Goal: Check status: Check status

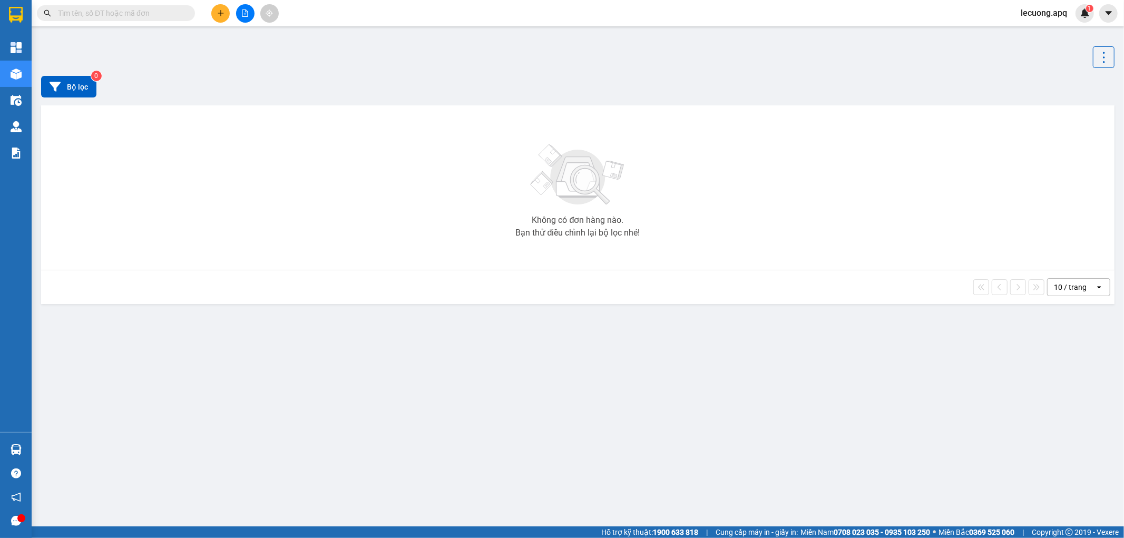
click at [145, 14] on input "text" at bounding box center [120, 13] width 124 height 12
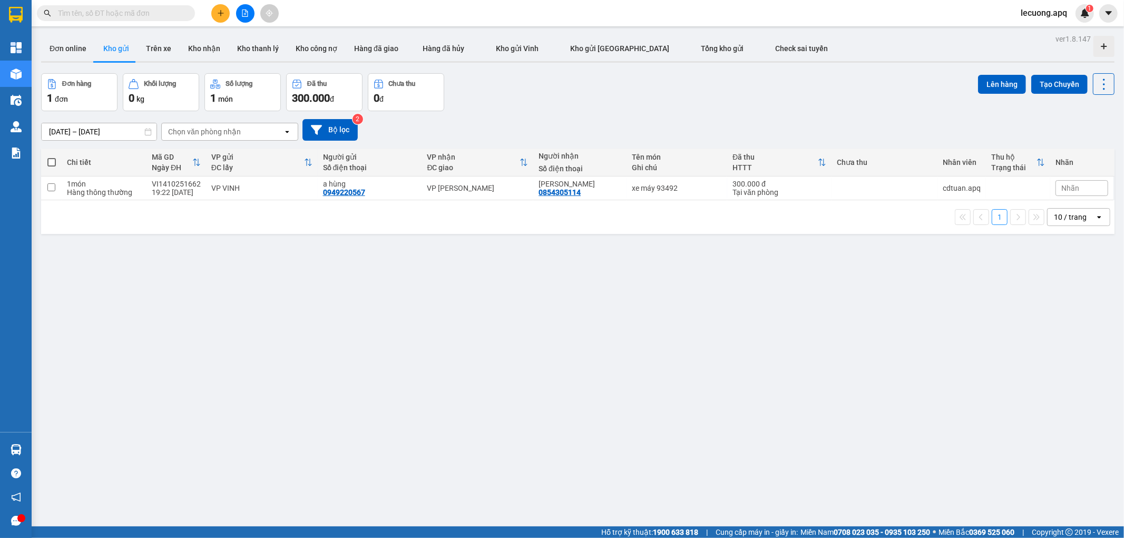
paste input "0974291919"
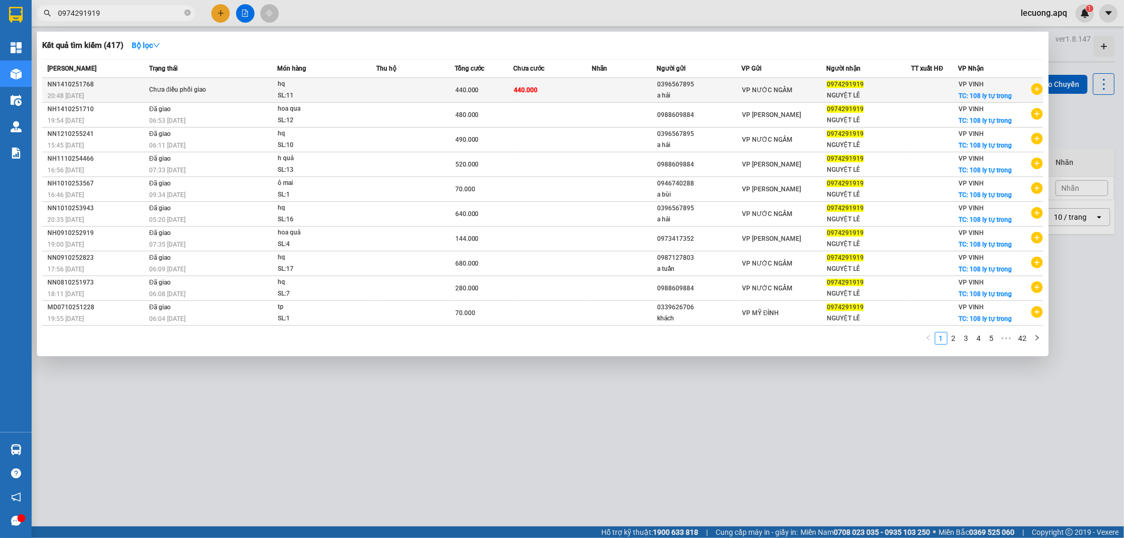
type input "0974291919"
click at [220, 91] on div "Chưa điều phối giao" at bounding box center [188, 90] width 79 height 12
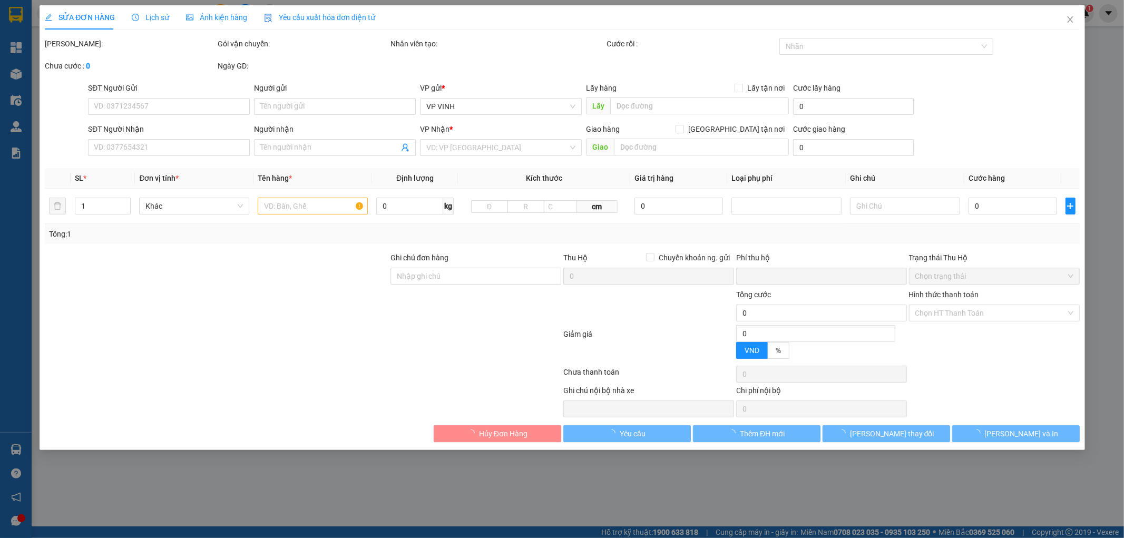
type input "0396567895"
type input "a hải"
type input "0974291919"
type input "NGUYỆT LÊ"
checkbox input "true"
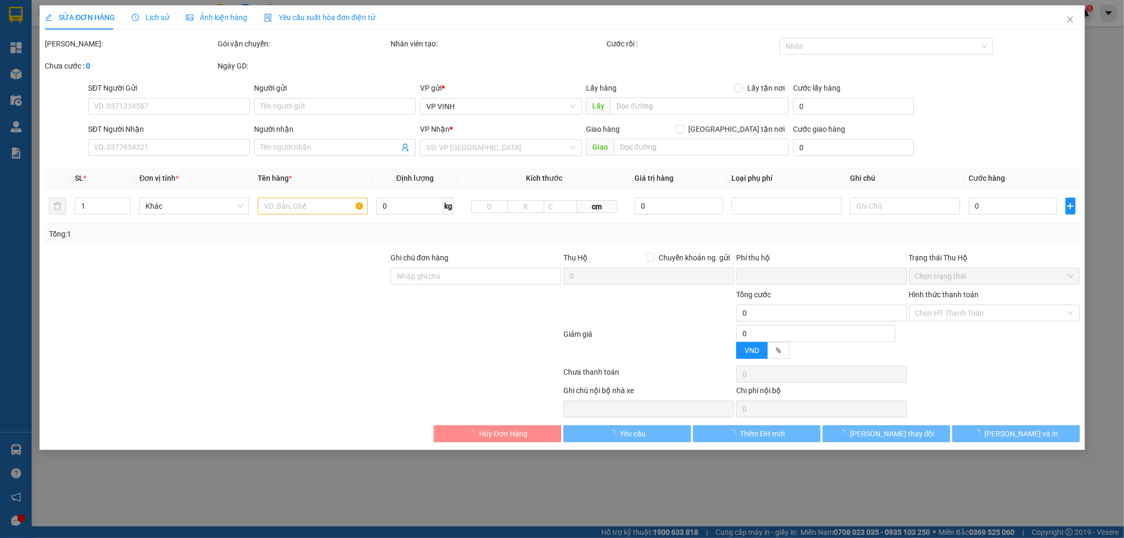
type input "108 ly tự trong"
type input "0"
type input "440.000"
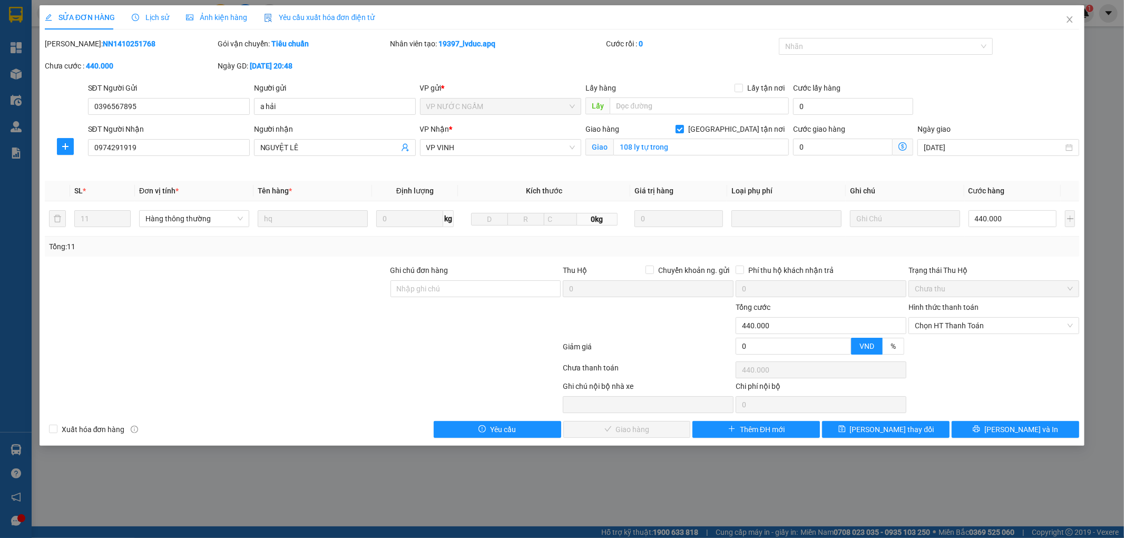
click at [155, 20] on span "Lịch sử" at bounding box center [150, 17] width 37 height 8
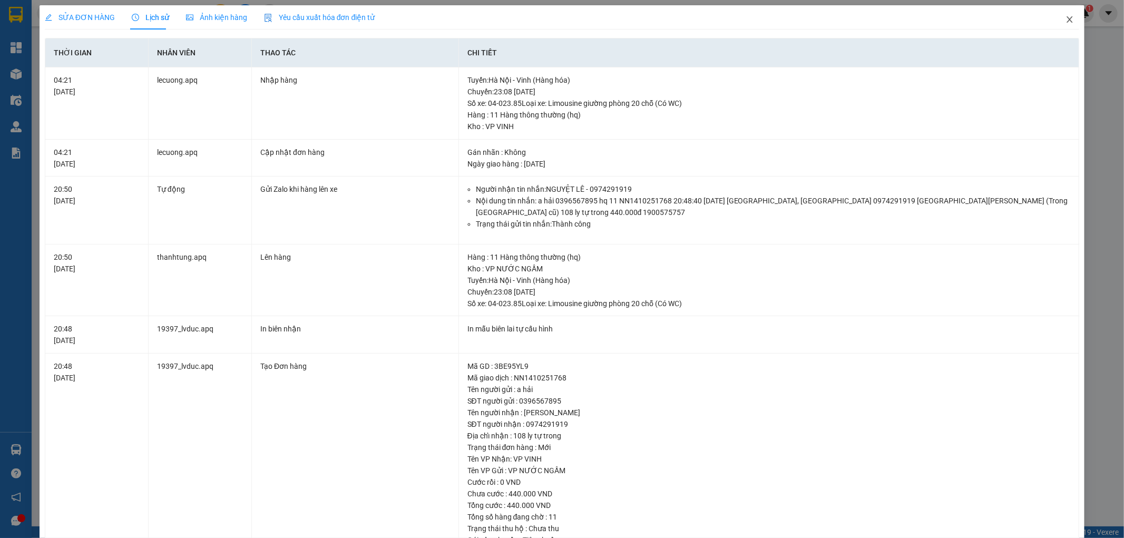
click at [1066, 22] on icon "close" at bounding box center [1070, 19] width 8 height 8
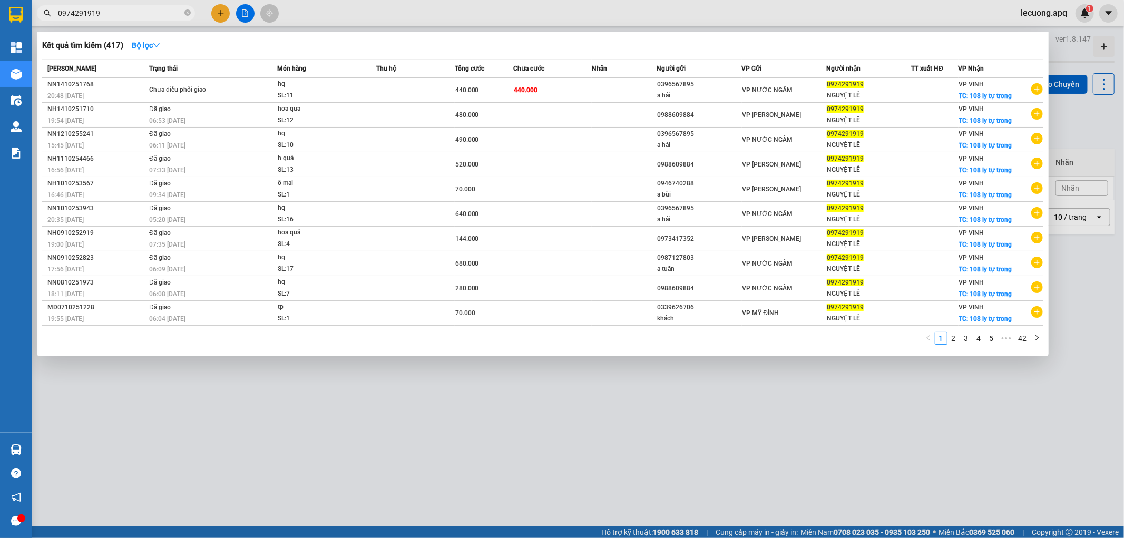
click at [159, 18] on input "0974291919" at bounding box center [120, 13] width 124 height 12
click at [570, 9] on div at bounding box center [562, 269] width 1124 height 538
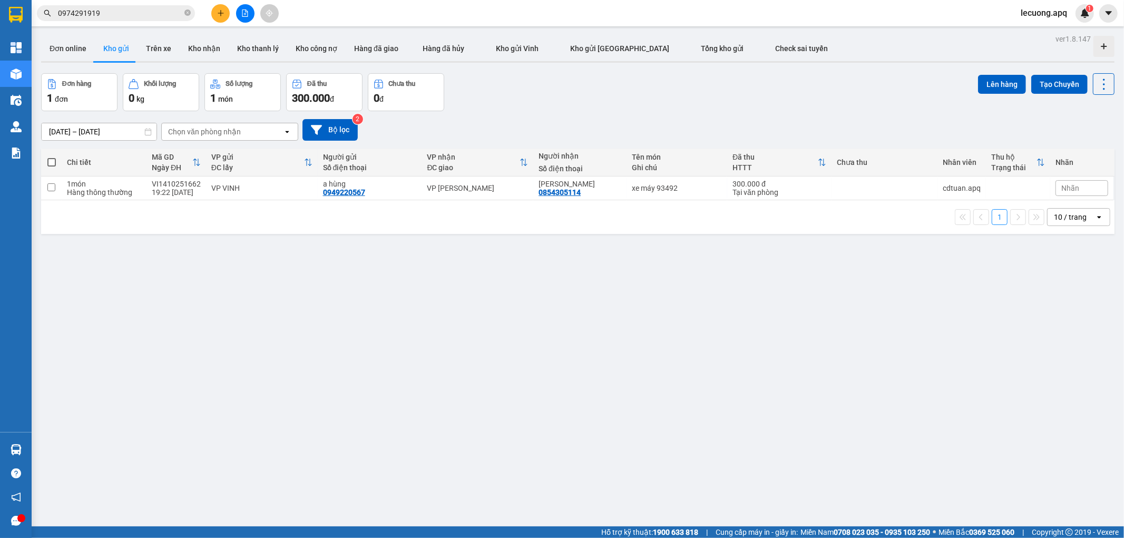
click at [123, 4] on div "Kết quả tìm kiếm ( 417 ) Bộ lọc Mã ĐH Trạng thái Món hàng Thu hộ Tổng cước Chưa…" at bounding box center [103, 13] width 206 height 18
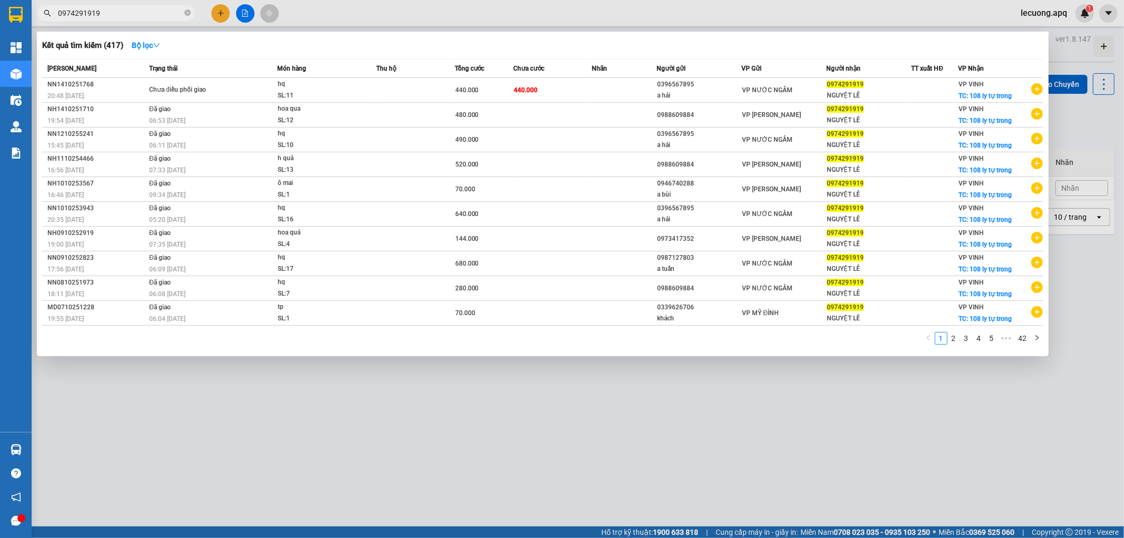
click at [122, 8] on input "0974291919" at bounding box center [120, 13] width 124 height 12
paste input "MD1410251667"
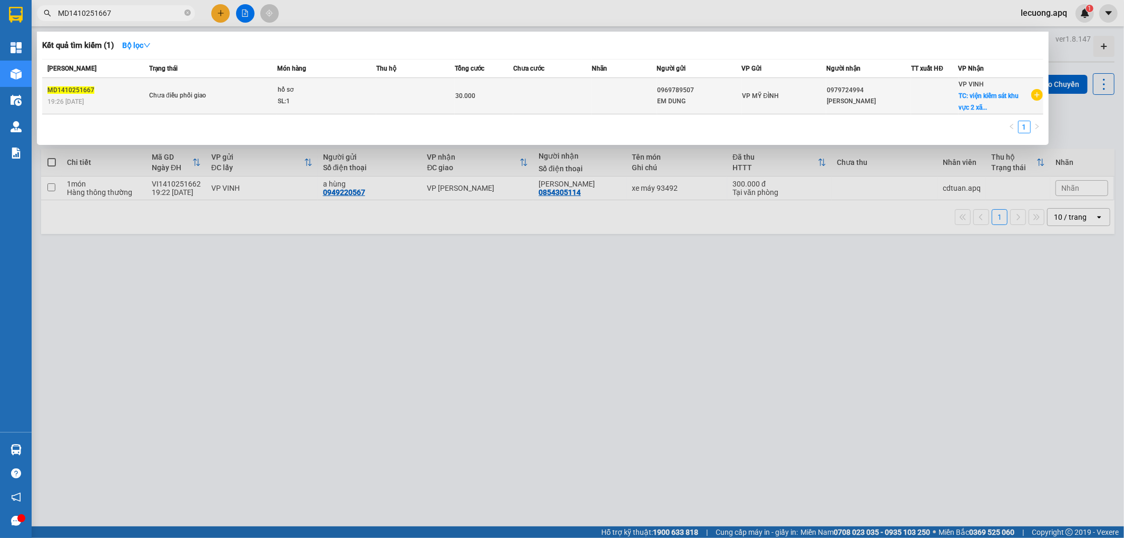
type input "MD1410251667"
click at [335, 101] on div "SL: 1" at bounding box center [317, 102] width 79 height 12
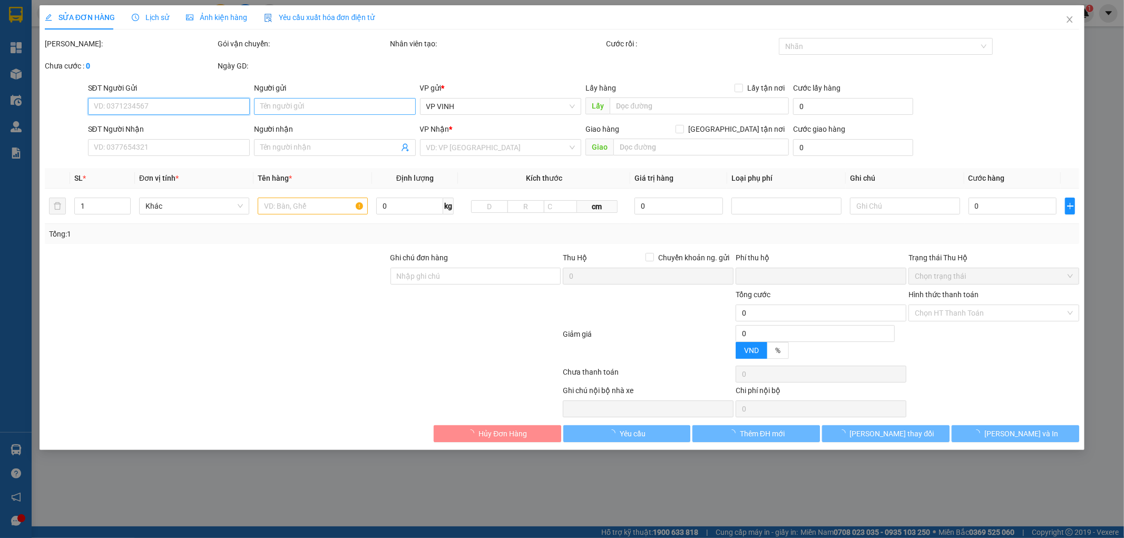
type input "0969789507"
type input "EM DUNG"
type input "0979724994"
type input "[PERSON_NAME]"
checkbox input "true"
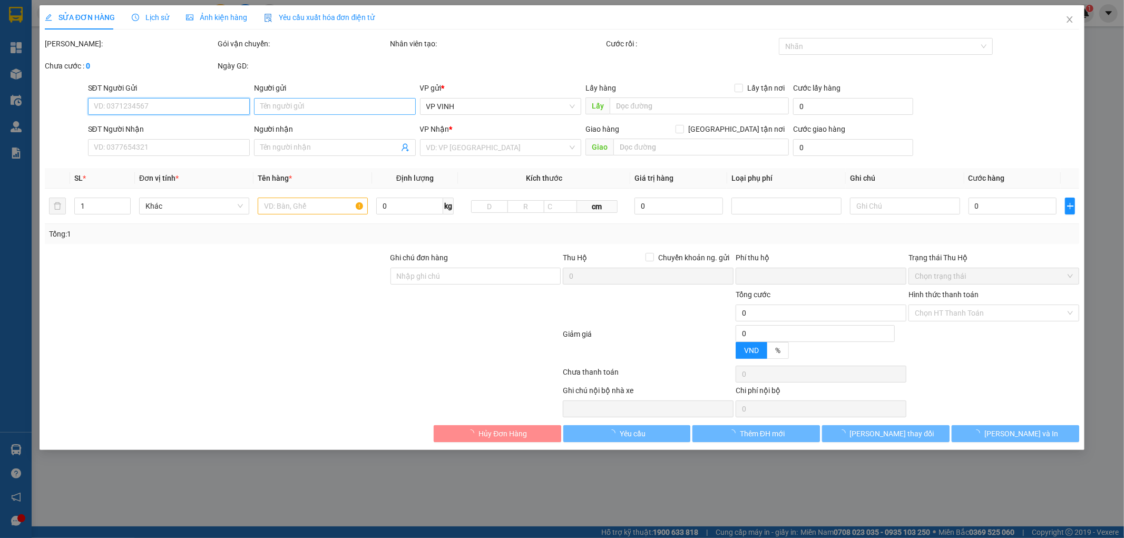
type input "viện kiểm sát khu vực 2 xã [GEOGRAPHIC_DATA]"
type input "0"
type input "30.000"
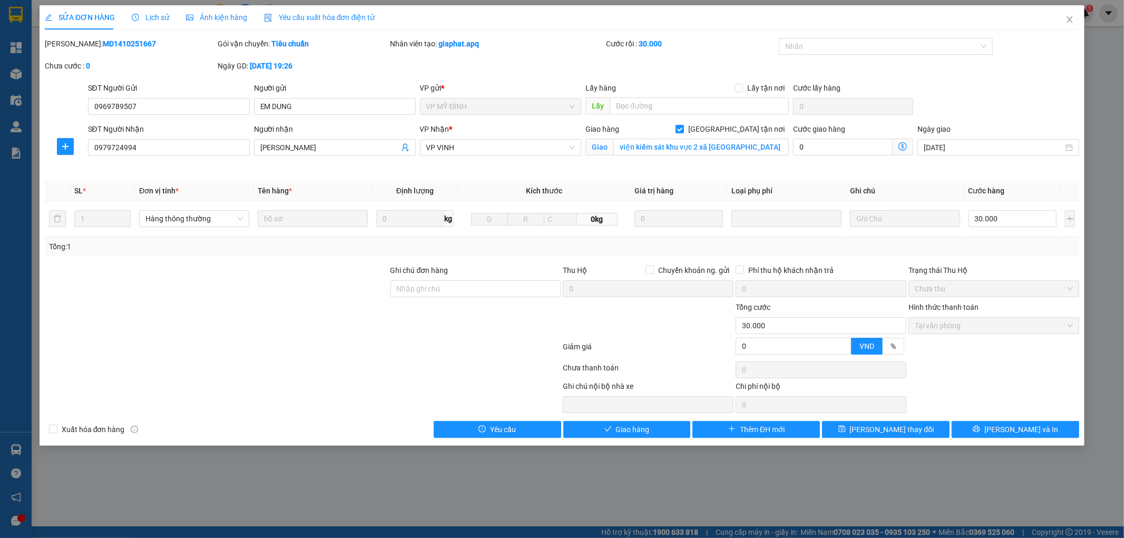
click at [154, 17] on span "Lịch sử" at bounding box center [150, 17] width 37 height 8
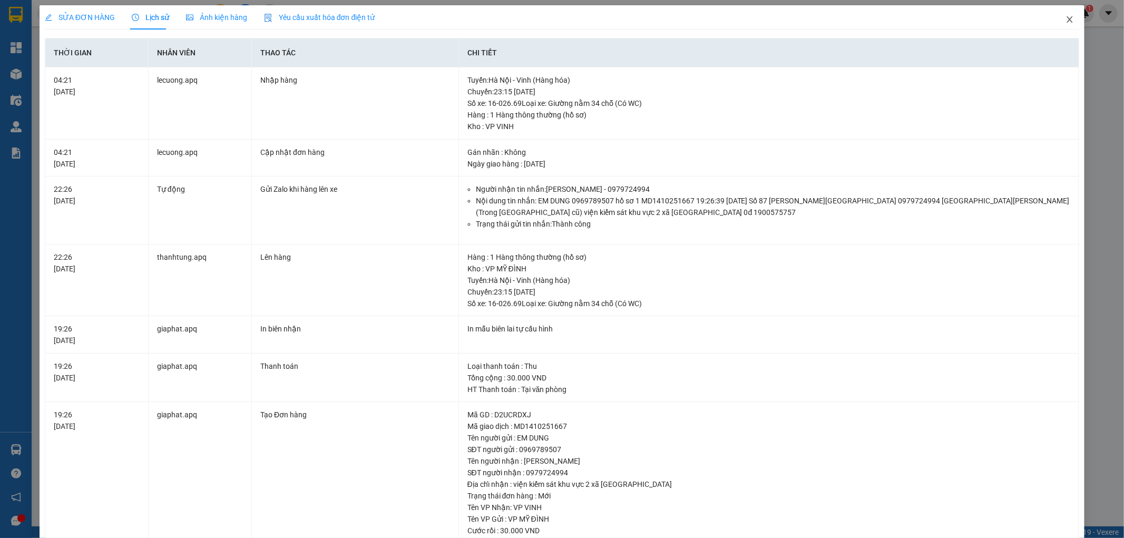
click at [1066, 20] on span "Close" at bounding box center [1070, 20] width 30 height 30
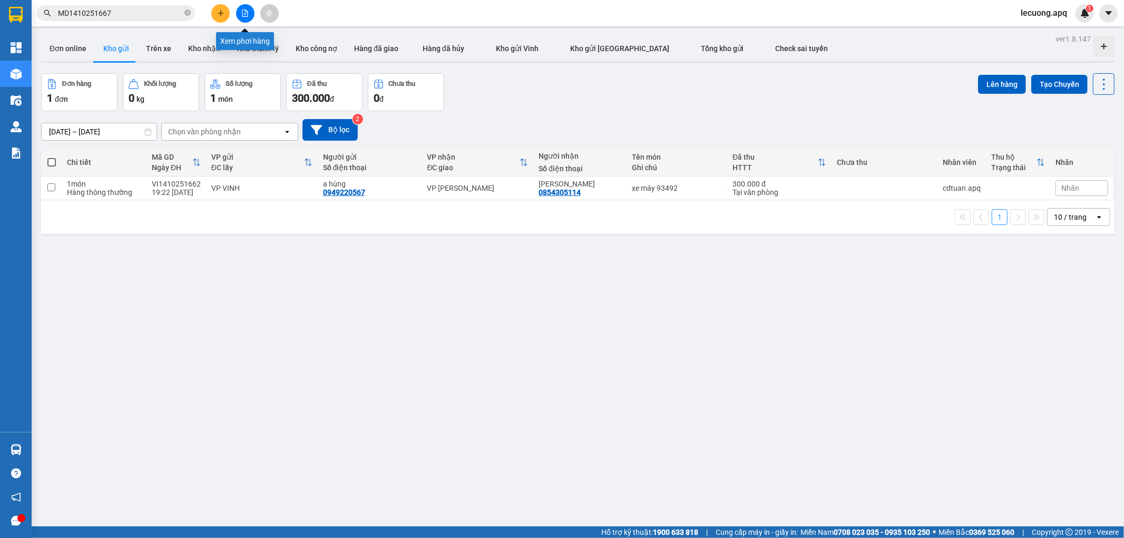
click at [246, 13] on icon "file-add" at bounding box center [244, 12] width 7 height 7
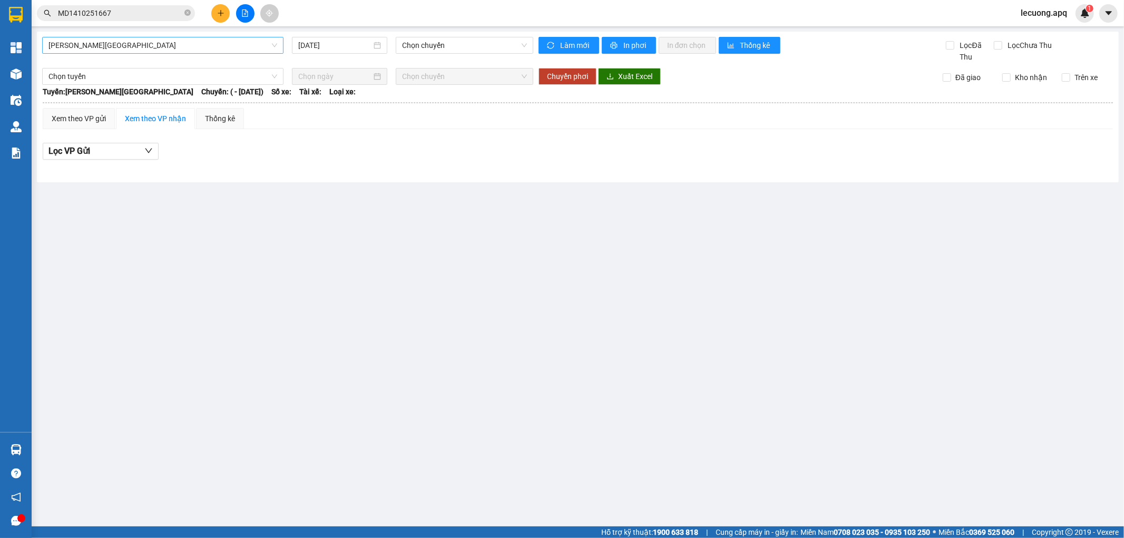
click at [155, 48] on span "[PERSON_NAME][GEOGRAPHIC_DATA]" at bounding box center [162, 45] width 229 height 16
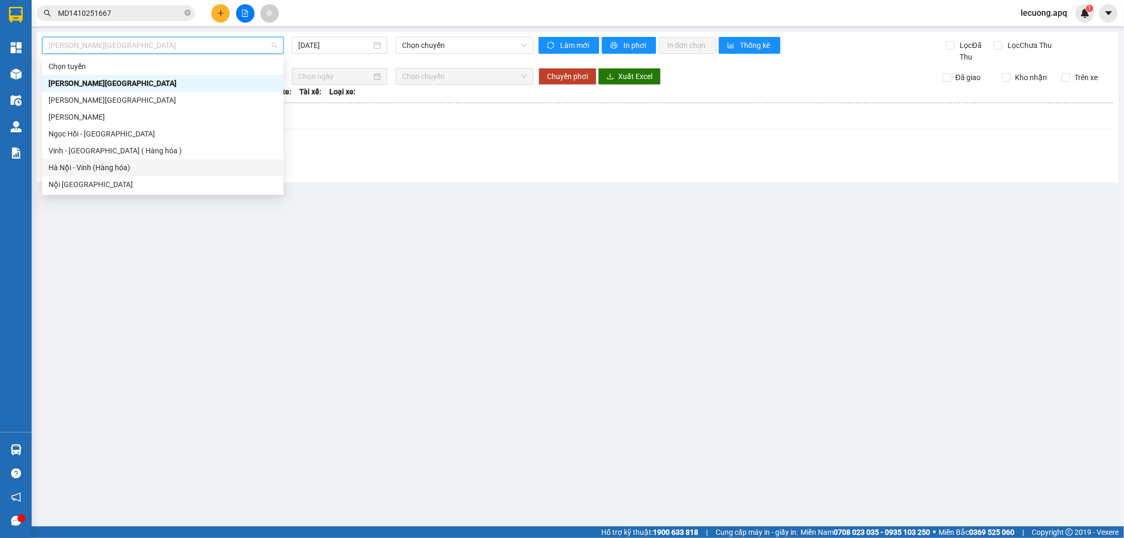
drag, startPoint x: 77, startPoint y: 155, endPoint x: 81, endPoint y: 171, distance: 16.4
click at [81, 171] on div "Chọn tuyến [GEOGRAPHIC_DATA] - [GEOGRAPHIC_DATA] [GEOGRAPHIC_DATA] - [GEOGRAPHI…" at bounding box center [162, 125] width 241 height 135
click at [82, 171] on div "Hà Nội - Vinh (Hàng hóa)" at bounding box center [162, 168] width 229 height 12
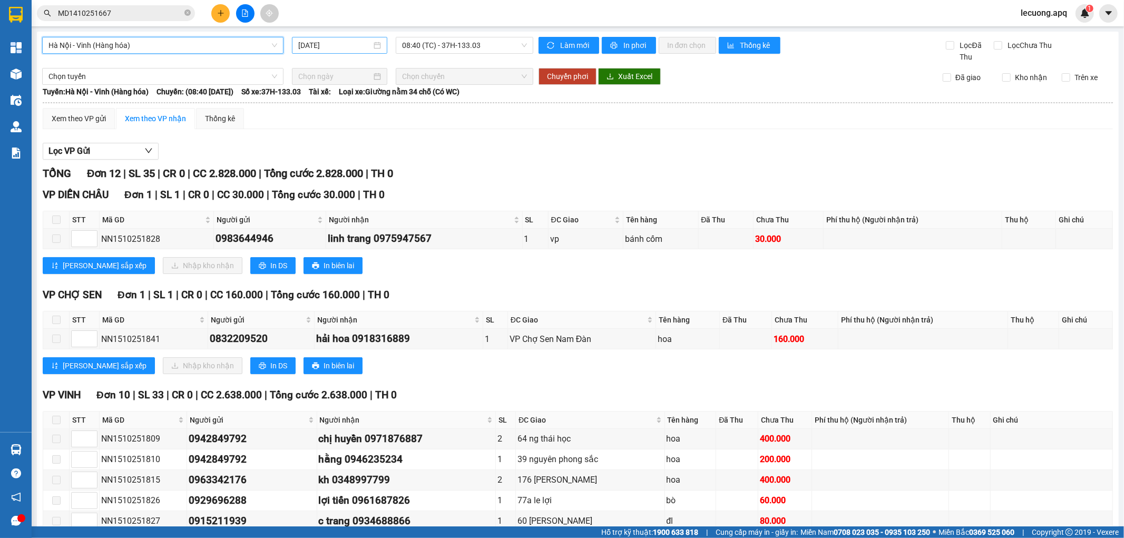
click at [330, 44] on input "[DATE]" at bounding box center [334, 46] width 73 height 12
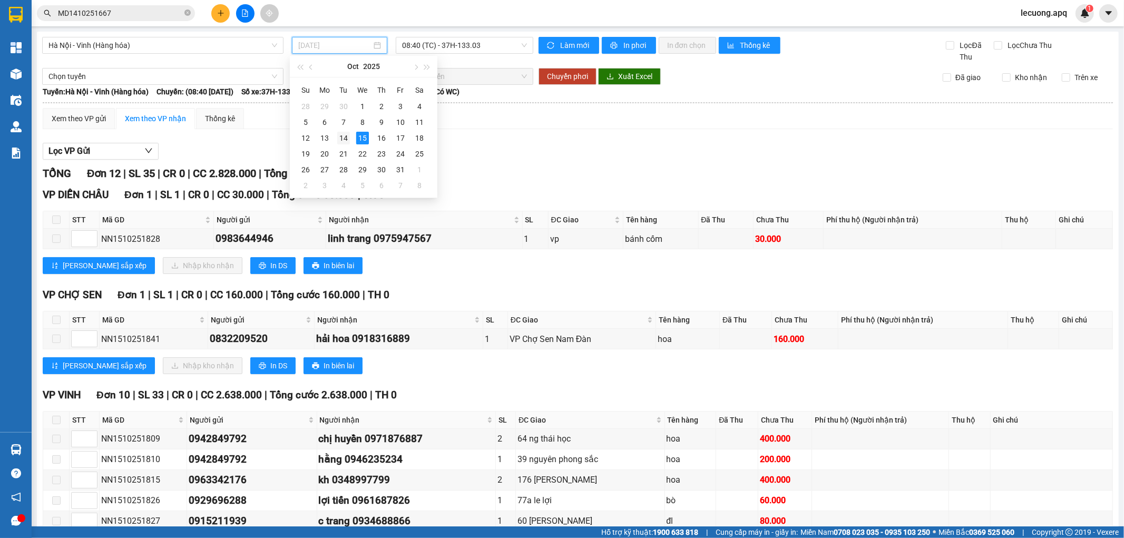
click at [348, 136] on div "14" at bounding box center [343, 138] width 13 height 13
type input "[DATE]"
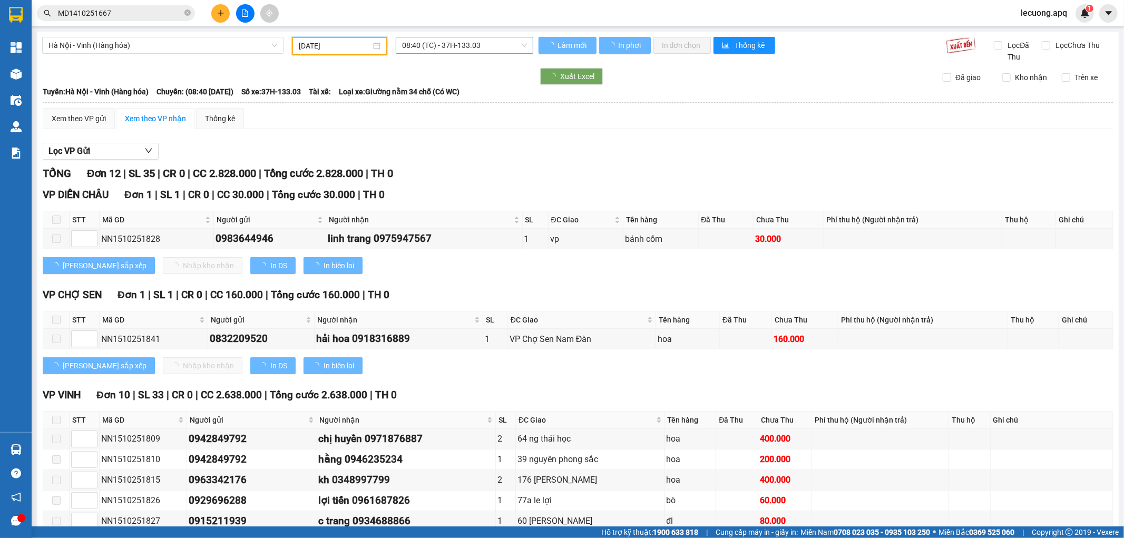
click at [440, 44] on span "08:40 (TC) - 37H-133.03" at bounding box center [464, 45] width 124 height 16
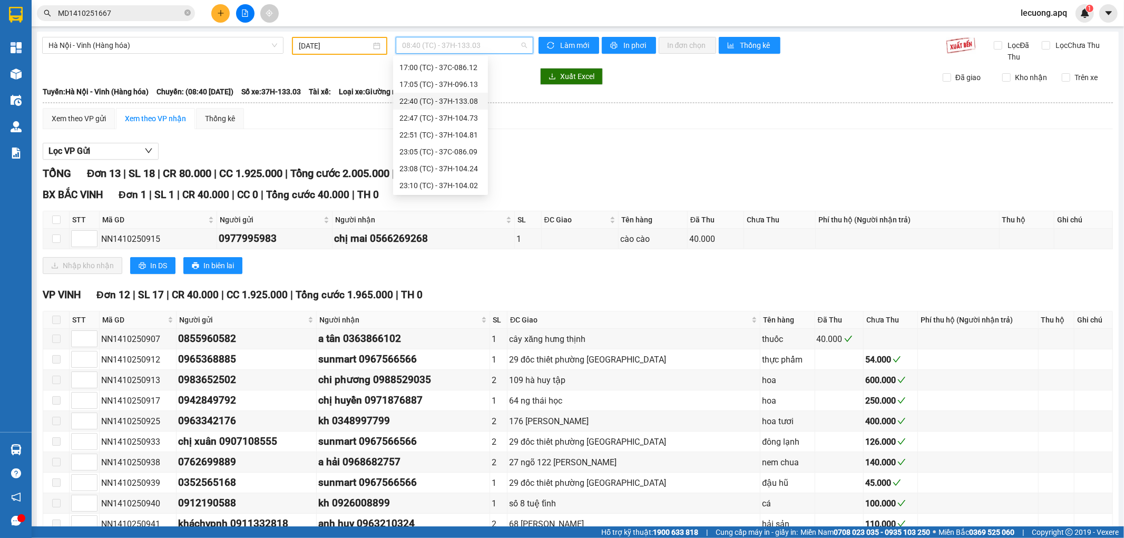
scroll to position [152, 0]
click at [449, 164] on div "23:15 (TC) - 37H-104.82" at bounding box center [441, 168] width 82 height 12
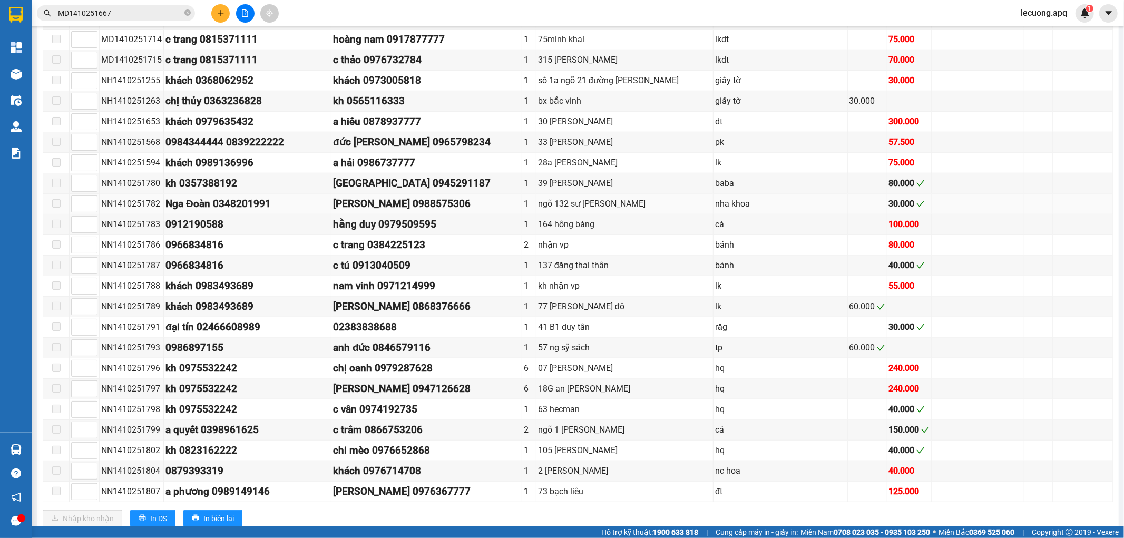
scroll to position [648, 0]
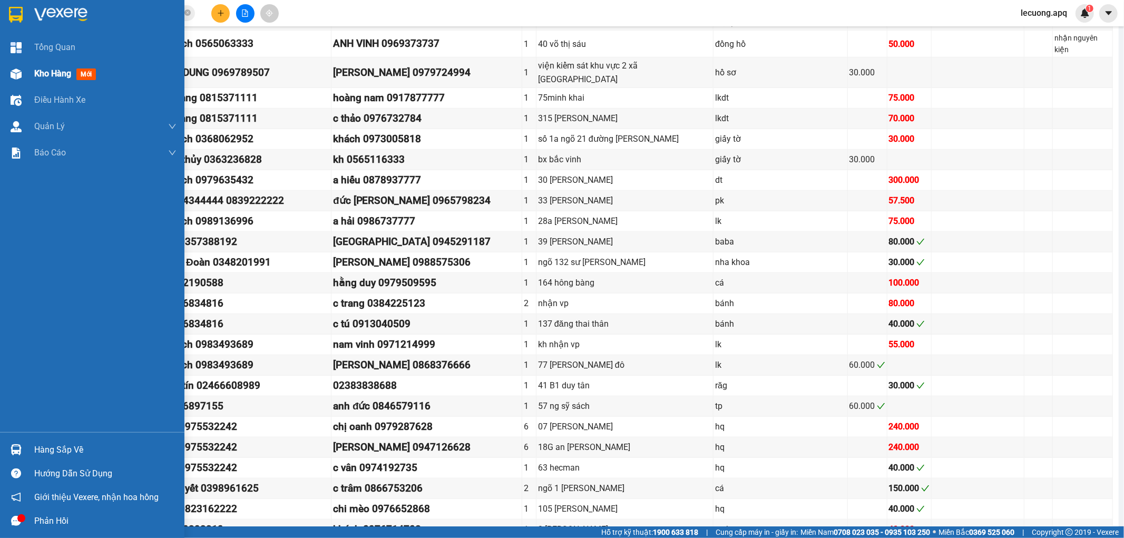
click at [38, 76] on span "Kho hàng" at bounding box center [52, 74] width 37 height 10
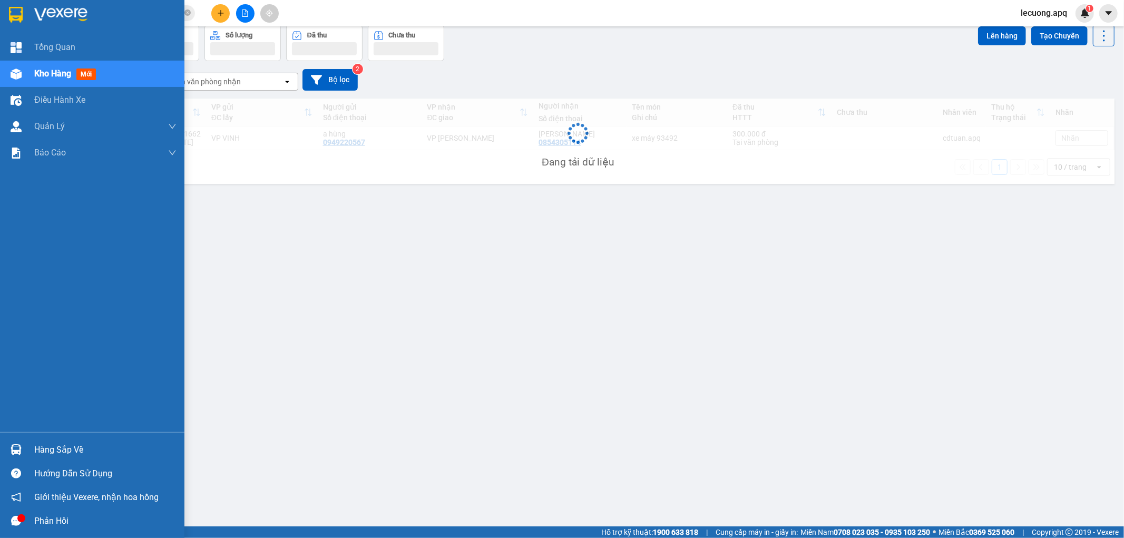
scroll to position [48, 0]
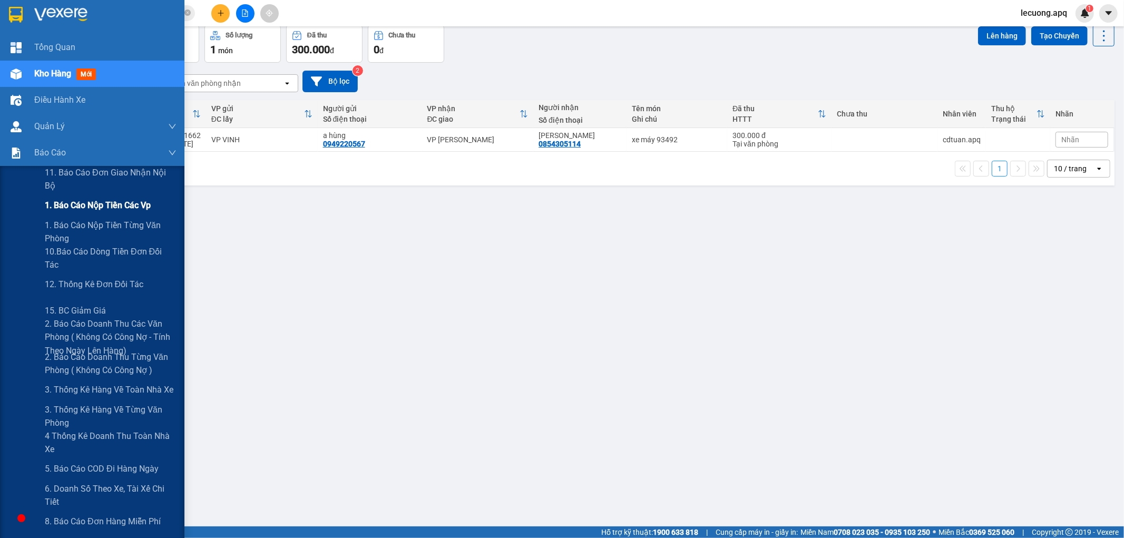
click at [103, 201] on span "1. Báo cáo nộp tiền các vp" at bounding box center [98, 205] width 106 height 13
